Goal: Task Accomplishment & Management: Use online tool/utility

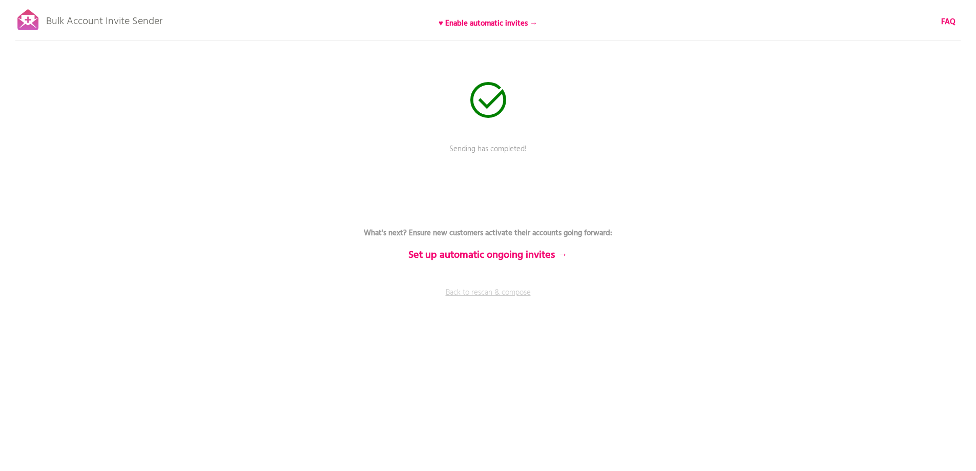
click at [474, 292] on link "Back to rescan & compose" at bounding box center [487, 300] width 307 height 26
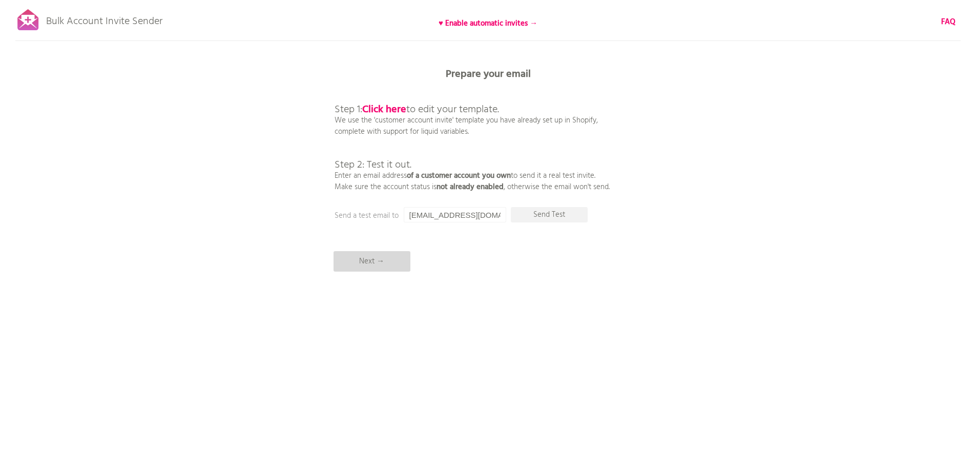
click at [382, 254] on p "Next →" at bounding box center [371, 261] width 77 height 20
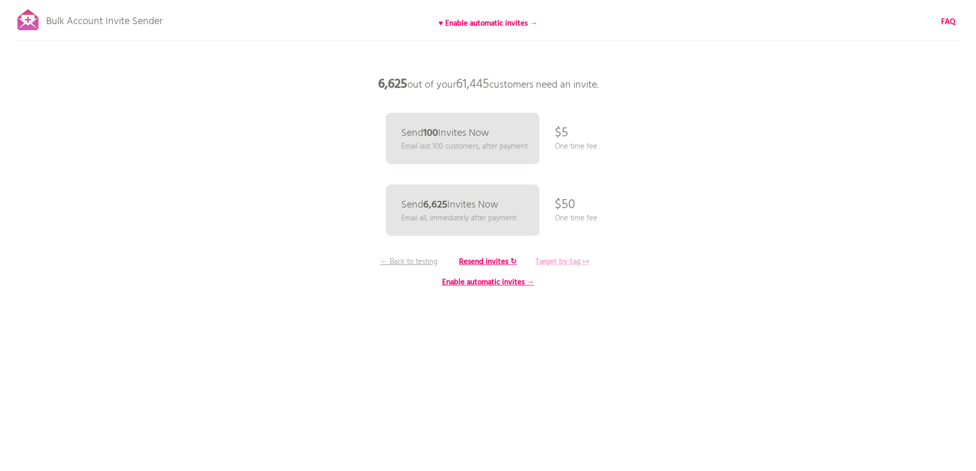
click at [560, 267] on b "Target by tag ↦" at bounding box center [562, 262] width 54 height 12
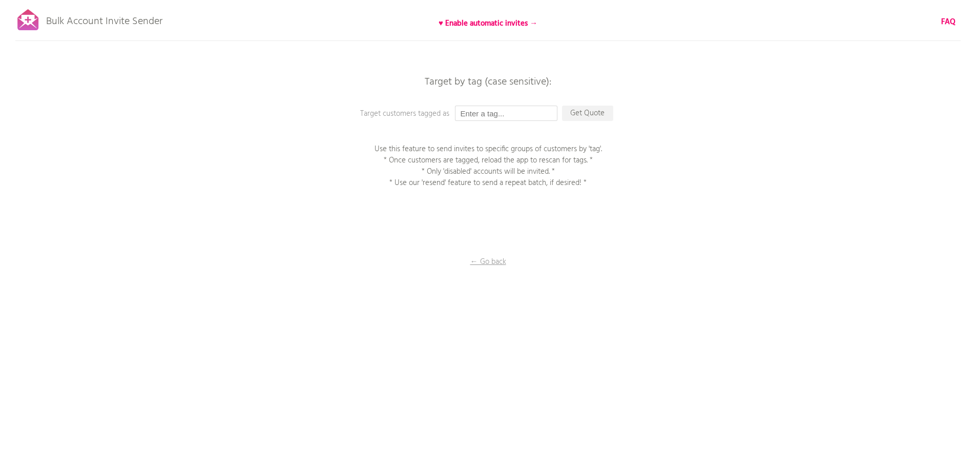
click at [473, 109] on input "text" at bounding box center [506, 113] width 102 height 15
type input "P1EE"
click at [601, 102] on div "Bulk Account Invite Sender ♥ Enable automatic invites → FAQ Synced all customer…" at bounding box center [488, 179] width 976 height 359
click at [597, 107] on p "Get Quote" at bounding box center [587, 113] width 51 height 15
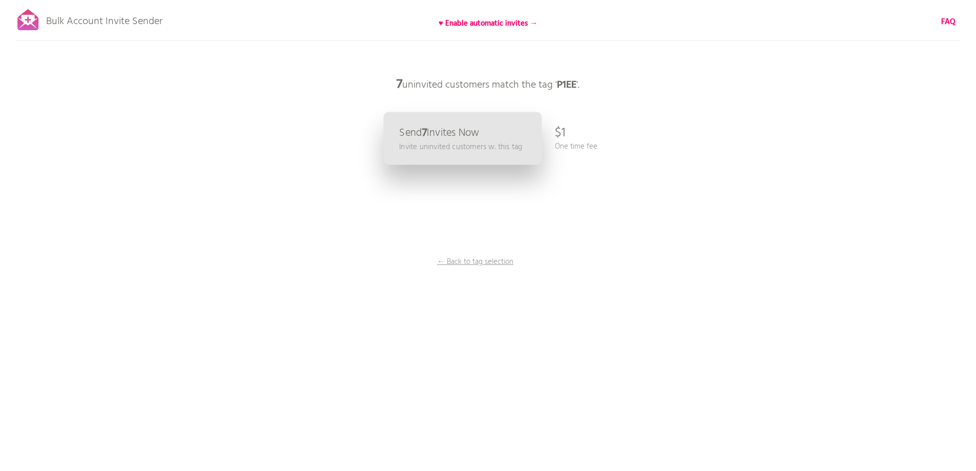
click at [450, 128] on p "Send 7 Invites Now" at bounding box center [439, 133] width 80 height 11
